Goal: Task Accomplishment & Management: Use online tool/utility

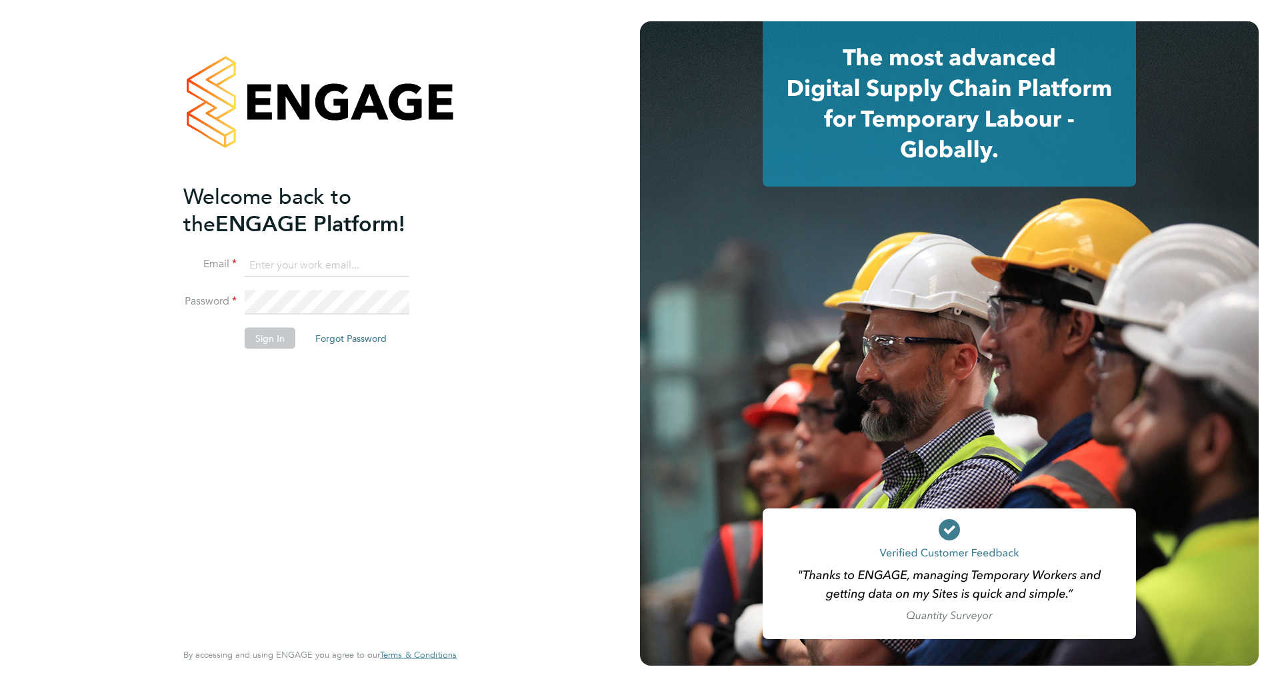
click at [279, 252] on ng-template "Welcome back to the ENGAGE Platform! Email Password Sign In Forgot Password" at bounding box center [313, 273] width 260 height 180
click at [285, 261] on input at bounding box center [327, 265] width 165 height 24
type input "[EMAIL_ADDRESS][DOMAIN_NAME]"
click at [281, 324] on li "Password" at bounding box center [313, 309] width 260 height 37
click at [268, 339] on button "Sign In" at bounding box center [270, 337] width 51 height 21
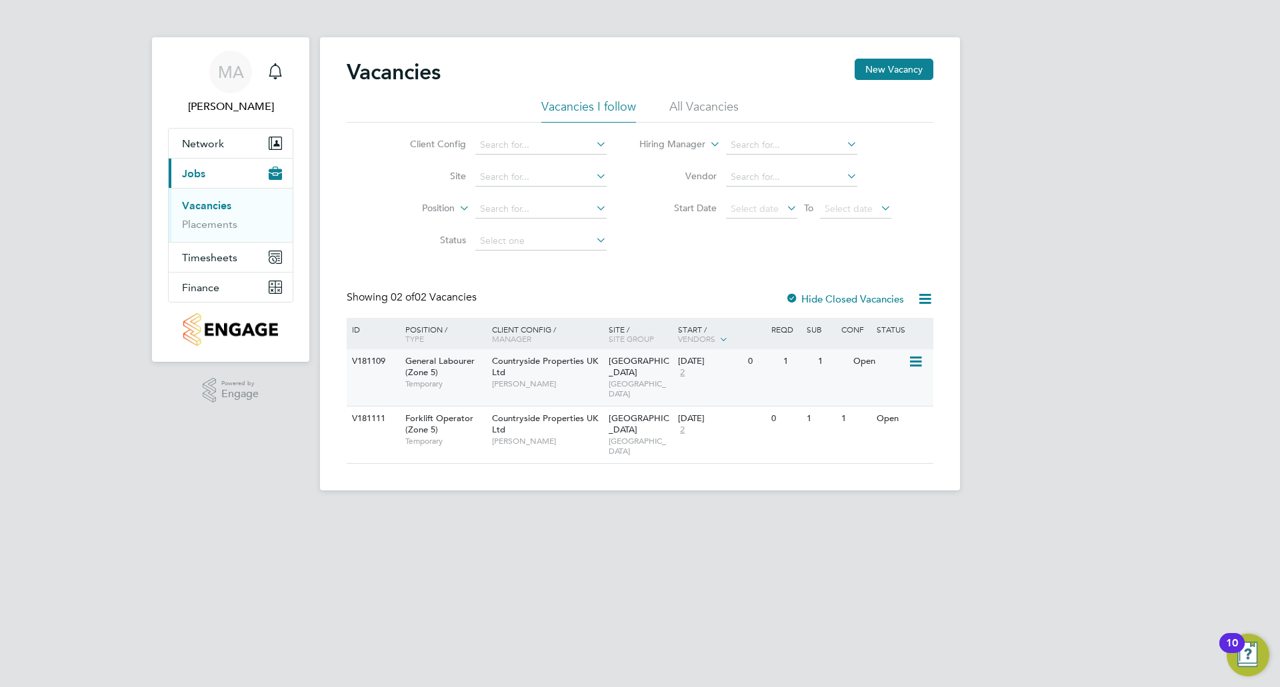
click at [554, 377] on div "Countryside Properties UK Ltd [PERSON_NAME]" at bounding box center [547, 372] width 117 height 46
click at [519, 427] on div "Countryside Properties UK Ltd Ben Ioannou" at bounding box center [547, 430] width 117 height 46
click at [215, 220] on link "Placements" at bounding box center [209, 224] width 55 height 13
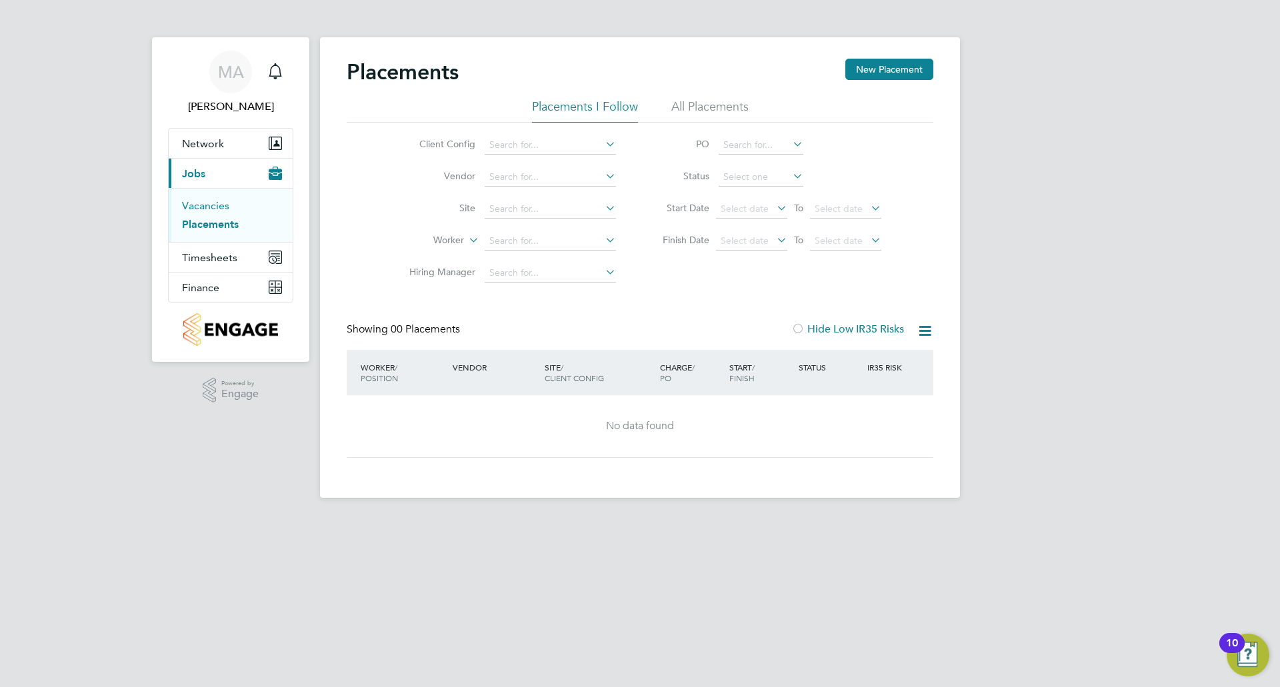
click at [199, 210] on link "Vacancies" at bounding box center [205, 205] width 47 height 13
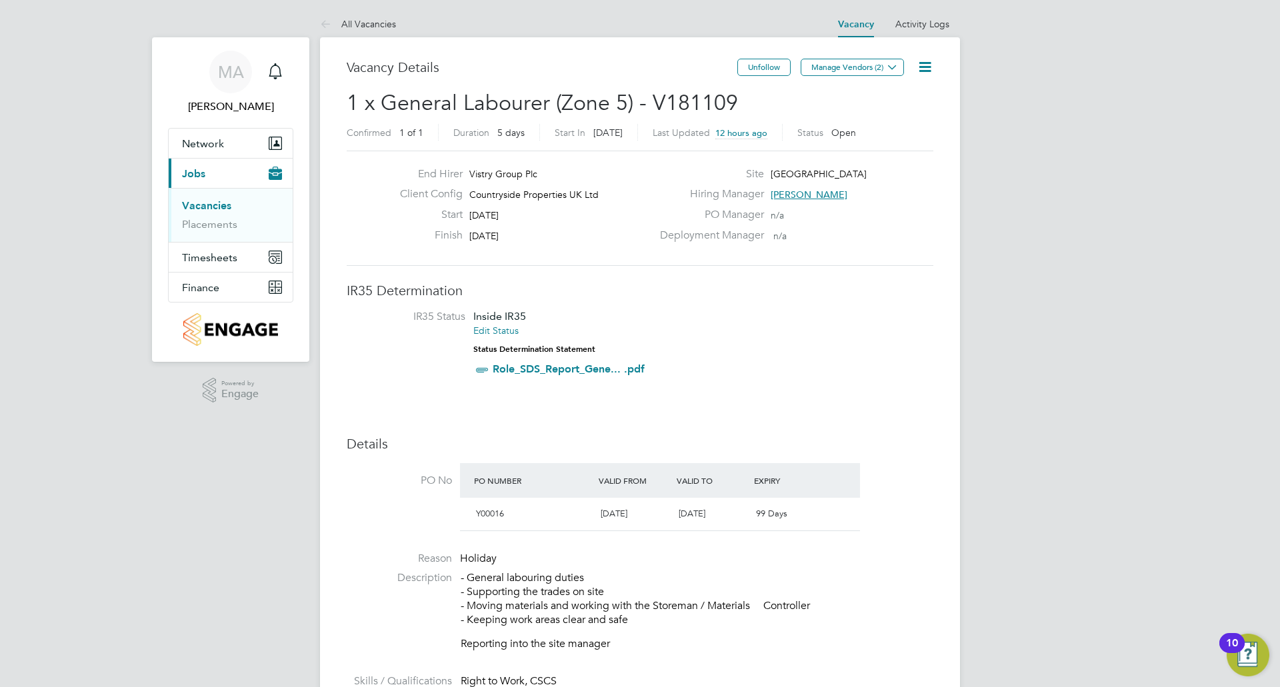
drag, startPoint x: 1262, startPoint y: 151, endPoint x: 1250, endPoint y: 237, distance: 86.7
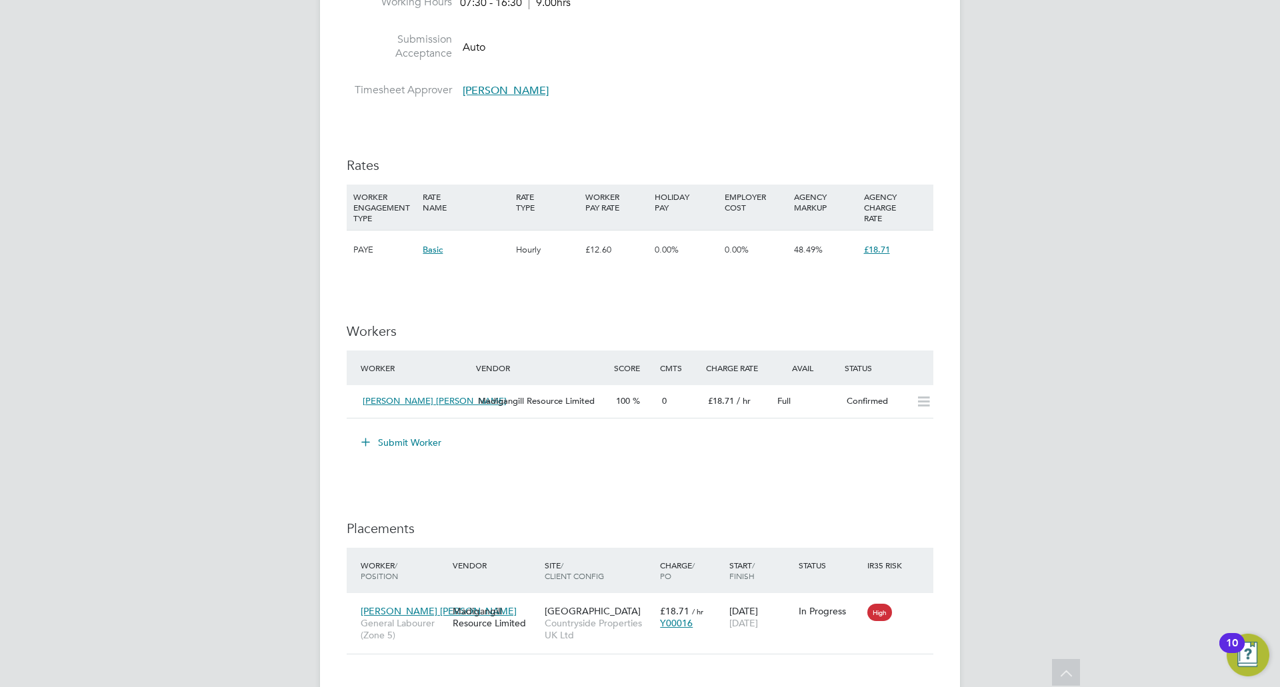
scroll to position [800, 0]
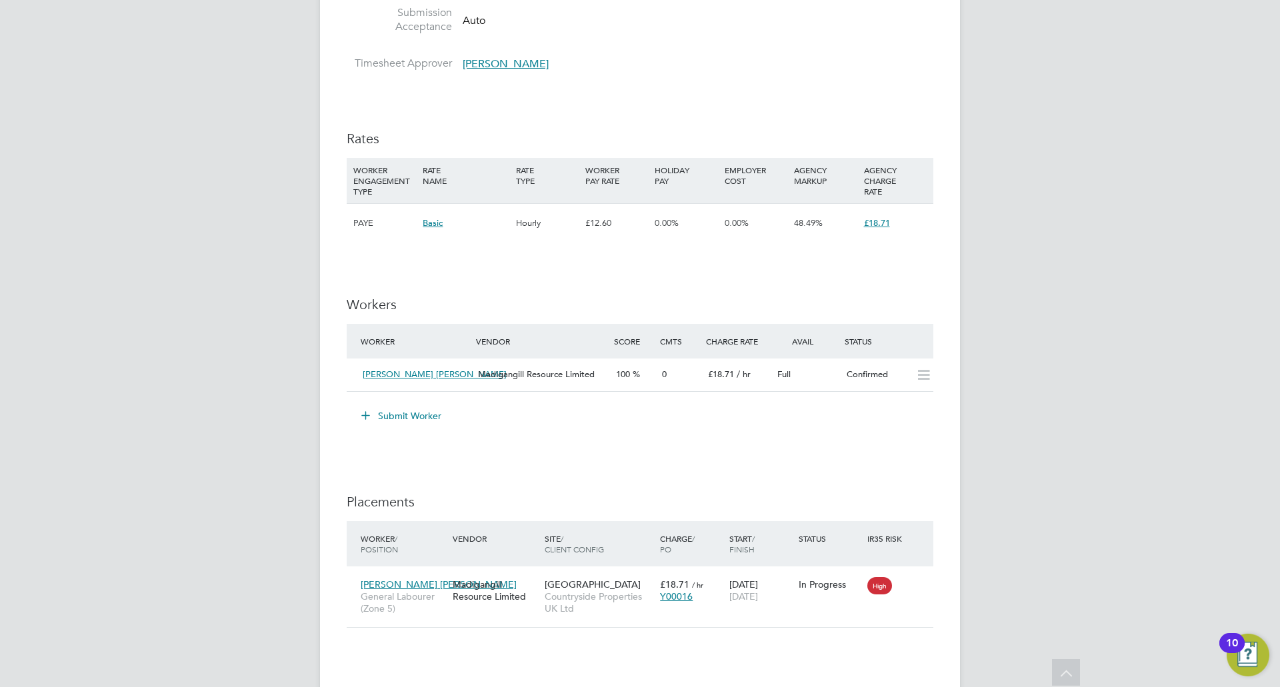
drag, startPoint x: 576, startPoint y: 213, endPoint x: 558, endPoint y: 219, distance: 18.8
click at [558, 219] on div "Hourly" at bounding box center [547, 223] width 69 height 39
click at [577, 257] on div "IR35 Determination IR35 Status Inside IR35 Edit Status Status Determination Sta…" at bounding box center [640, 205] width 587 height 1446
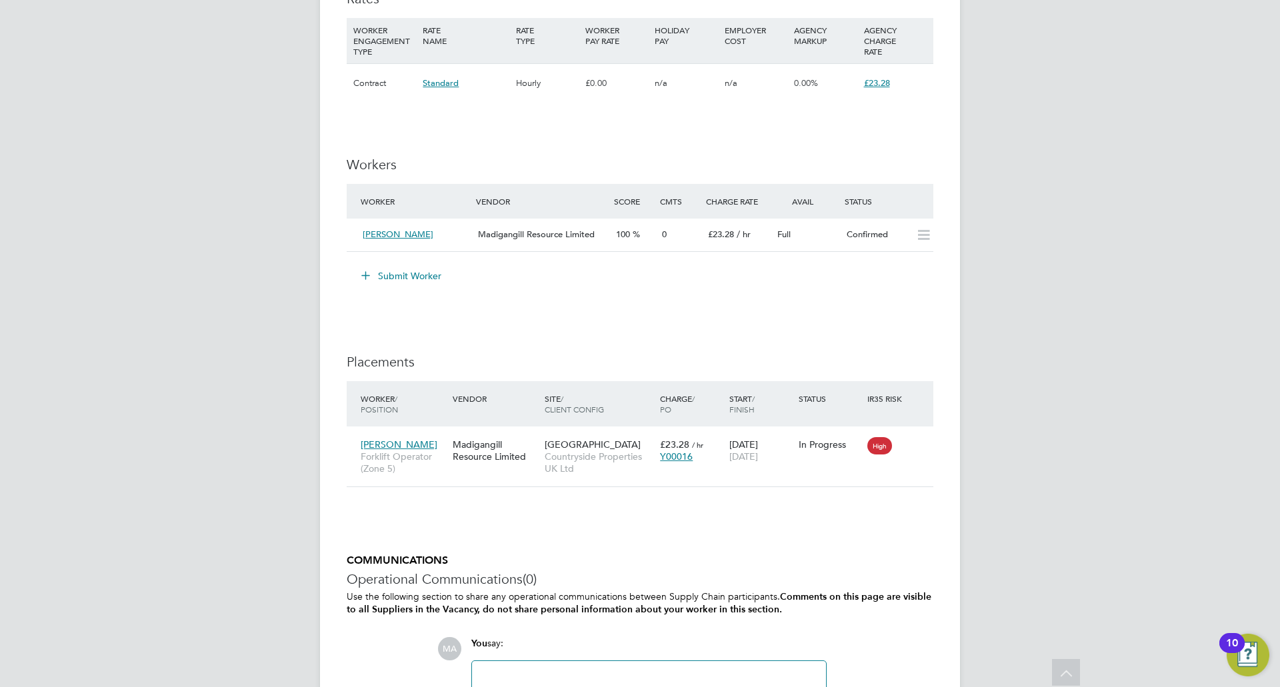
scroll to position [987, 0]
drag, startPoint x: 1259, startPoint y: 436, endPoint x: 1233, endPoint y: 437, distance: 26.7
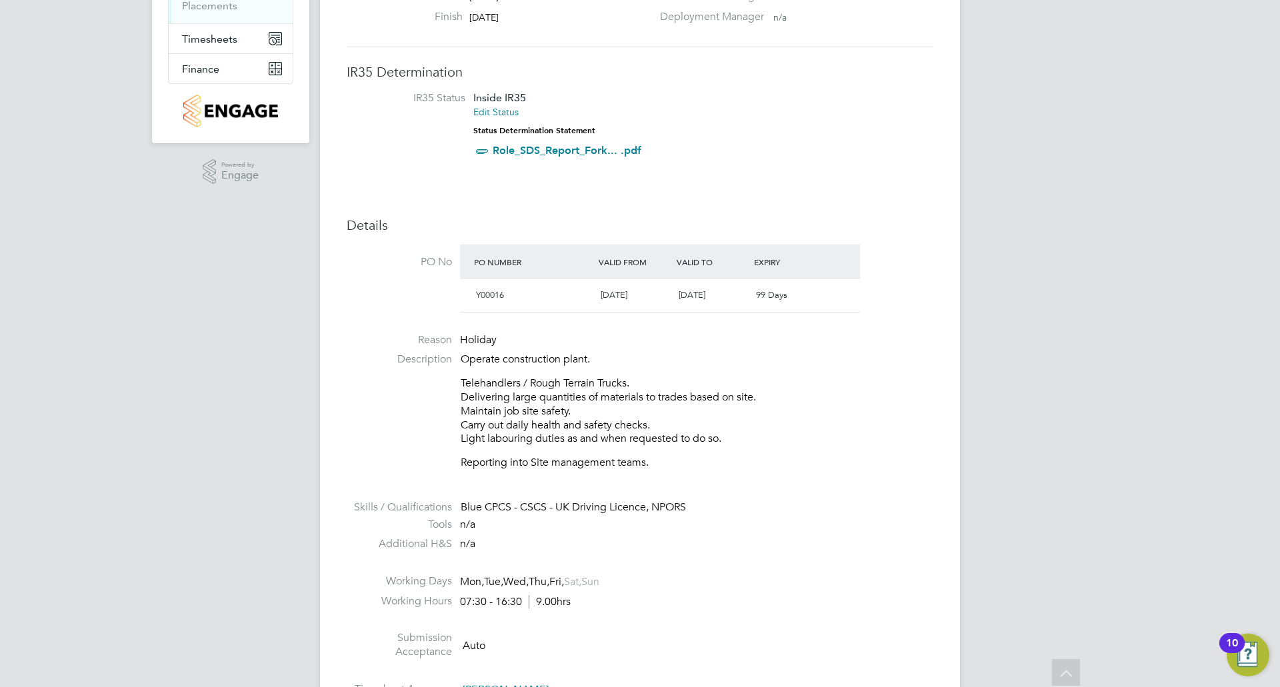
scroll to position [20, 0]
